Goal: Task Accomplishment & Management: Complete application form

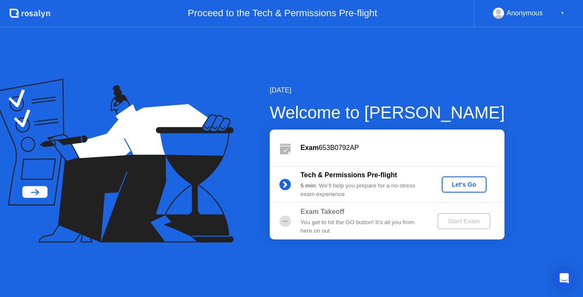
click at [466, 119] on div "Welcome to [PERSON_NAME]" at bounding box center [387, 113] width 235 height 26
click at [466, 185] on div "Let's Go" at bounding box center [464, 184] width 38 height 7
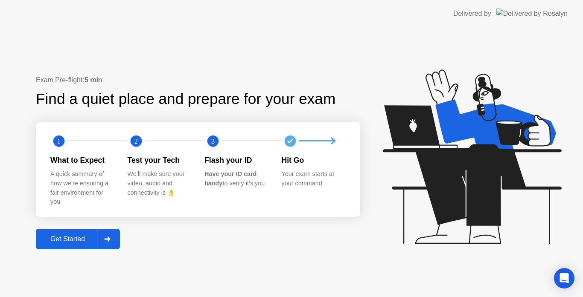
click at [57, 243] on div "Get Started" at bounding box center [67, 240] width 58 height 8
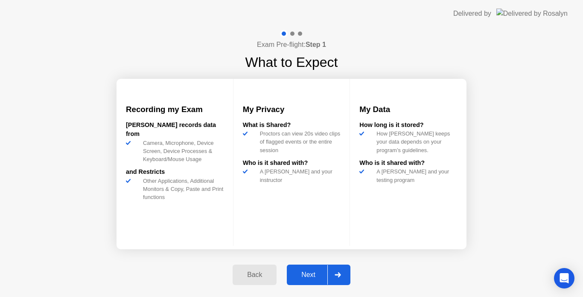
click at [308, 272] on div "Next" at bounding box center [308, 275] width 38 height 8
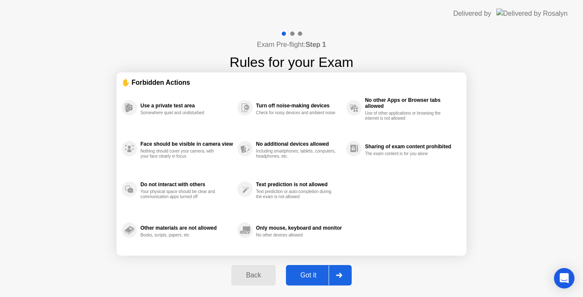
click at [305, 279] on div "Got it" at bounding box center [309, 276] width 40 height 8
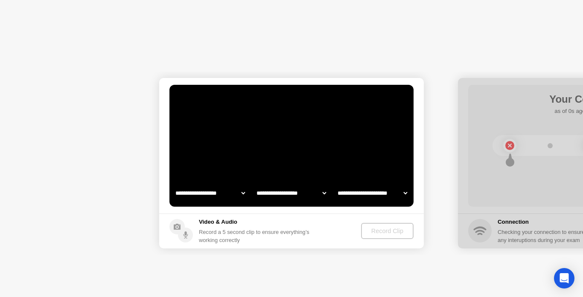
select select "**********"
select select "*******"
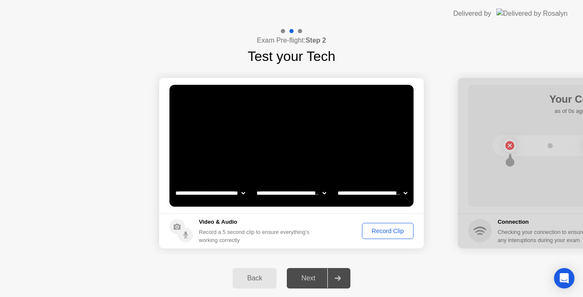
click at [314, 278] on div "Next" at bounding box center [308, 279] width 38 height 8
click at [386, 230] on div "Record Clip" at bounding box center [388, 231] width 46 height 7
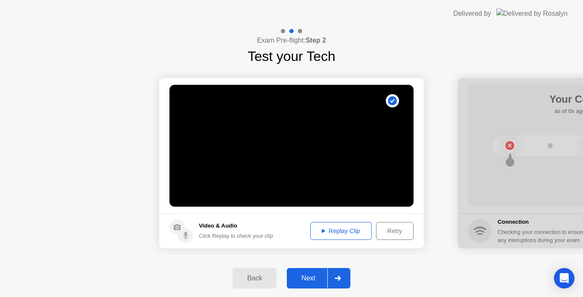
click at [310, 279] on div "Next" at bounding box center [308, 279] width 38 height 8
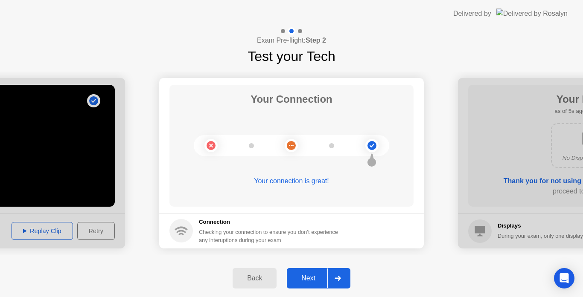
click at [306, 277] on div "Next" at bounding box center [308, 279] width 38 height 8
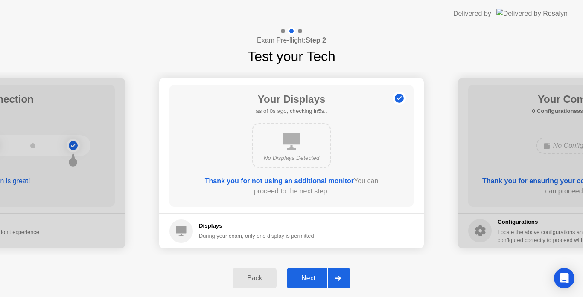
click at [307, 276] on div "Next" at bounding box center [308, 279] width 38 height 8
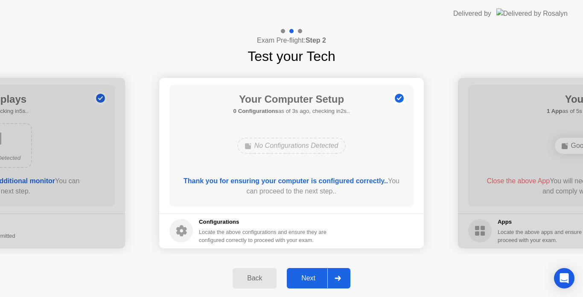
click at [259, 276] on div "Back" at bounding box center [254, 279] width 39 height 8
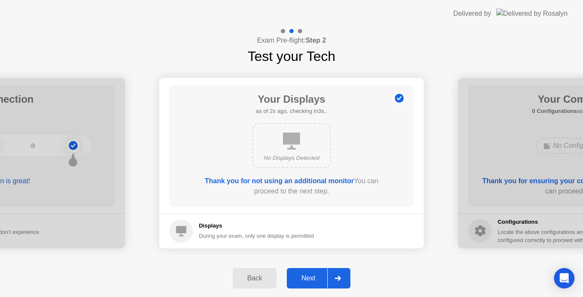
click at [303, 275] on div "Next" at bounding box center [308, 279] width 38 height 8
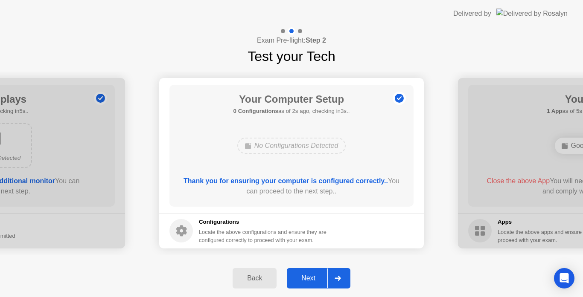
click at [306, 277] on div "Next" at bounding box center [308, 279] width 38 height 8
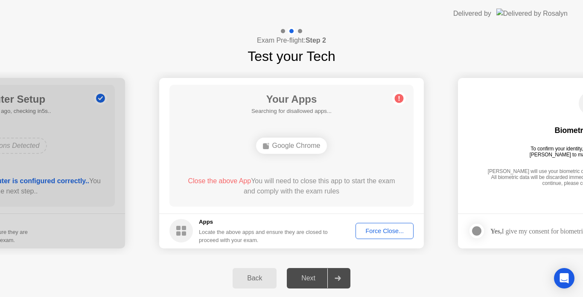
click at [376, 230] on div "Force Close..." at bounding box center [385, 231] width 52 height 7
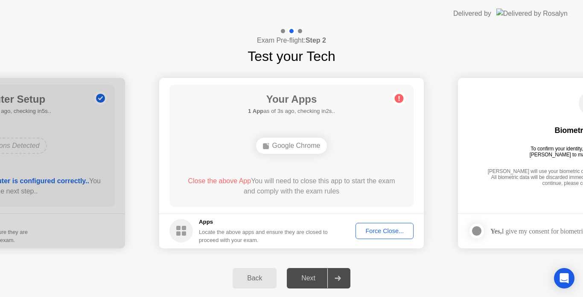
click at [265, 278] on div "Back" at bounding box center [254, 279] width 39 height 8
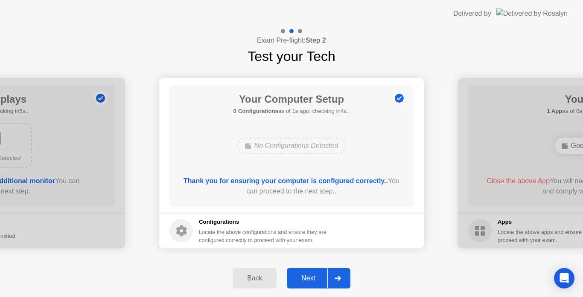
click at [302, 280] on div "Next" at bounding box center [308, 279] width 38 height 8
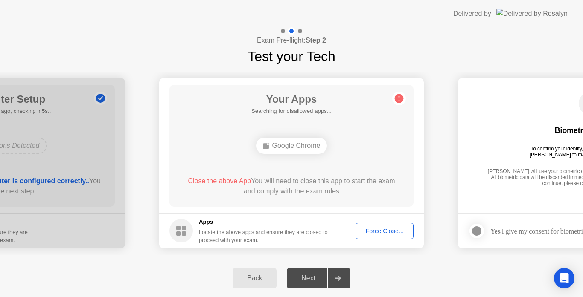
click at [307, 146] on div "Google Chrome" at bounding box center [291, 146] width 71 height 16
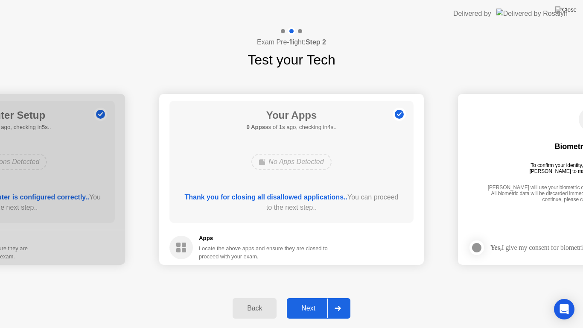
click at [352, 183] on div "Your Apps 0 Apps as of 1s ago, checking in4s.. No Apps Detected Thank you for c…" at bounding box center [291, 162] width 244 height 122
click at [396, 45] on div "Exam Pre-flight: Step 2 Test your Tech" at bounding box center [291, 48] width 583 height 43
click at [309, 297] on div "Next" at bounding box center [308, 308] width 38 height 8
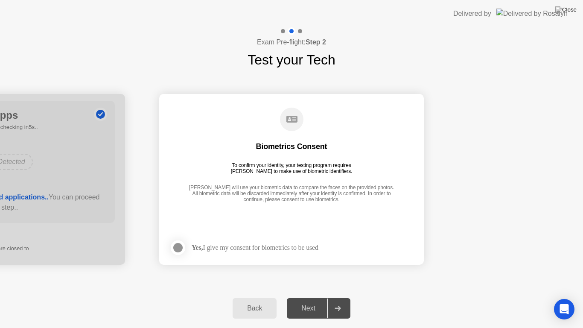
click at [177, 247] on div at bounding box center [178, 247] width 10 height 10
click at [315, 297] on div "Next" at bounding box center [308, 308] width 38 height 8
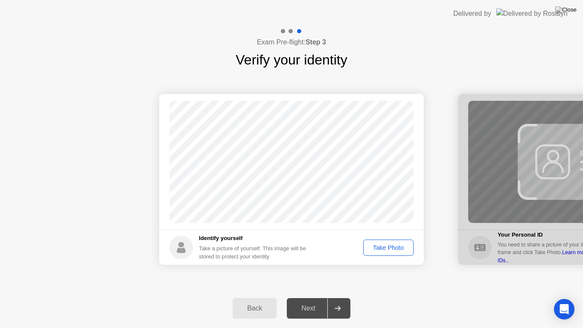
click at [377, 248] on div "Take Photo" at bounding box center [388, 247] width 44 height 7
click at [300, 297] on div "Next" at bounding box center [308, 308] width 38 height 8
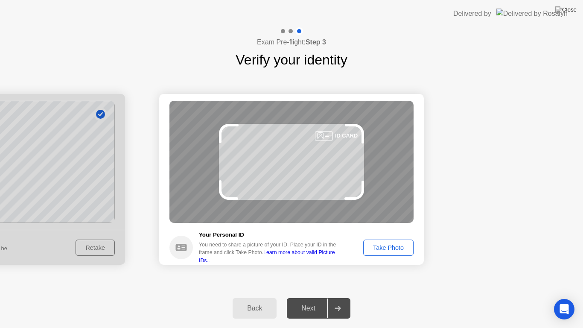
click at [386, 248] on div "Take Photo" at bounding box center [388, 247] width 44 height 7
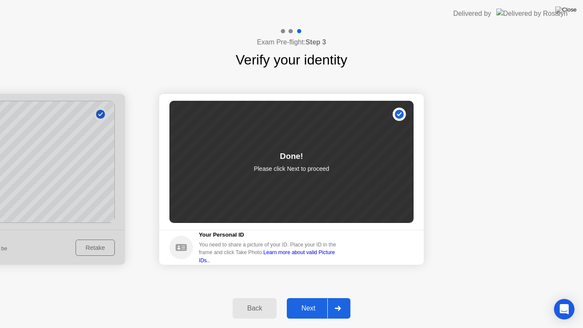
click at [308, 297] on div "Next" at bounding box center [308, 308] width 38 height 8
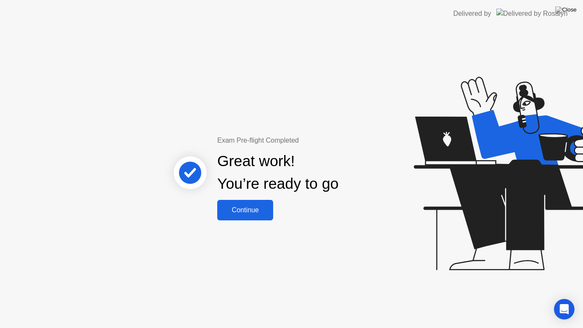
click at [255, 208] on div "Continue" at bounding box center [245, 210] width 51 height 8
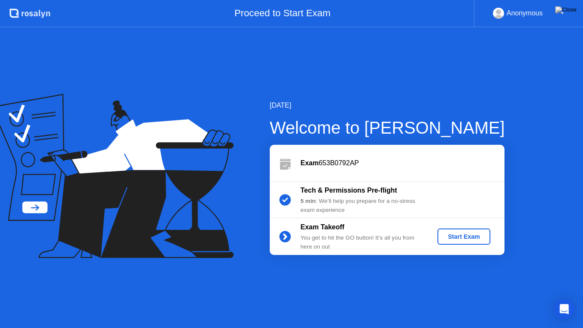
click at [446, 233] on div "Start Exam" at bounding box center [464, 236] width 46 height 7
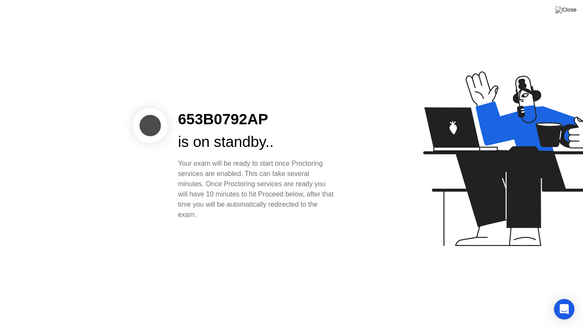
click at [251, 215] on div "Your exam will be ready to start once Proctoring services are enabled. This can…" at bounding box center [257, 188] width 158 height 61
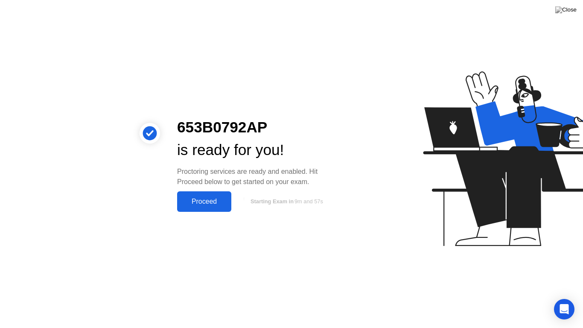
click at [198, 195] on button "Proceed" at bounding box center [204, 201] width 54 height 20
